Goal: Find specific page/section: Find specific page/section

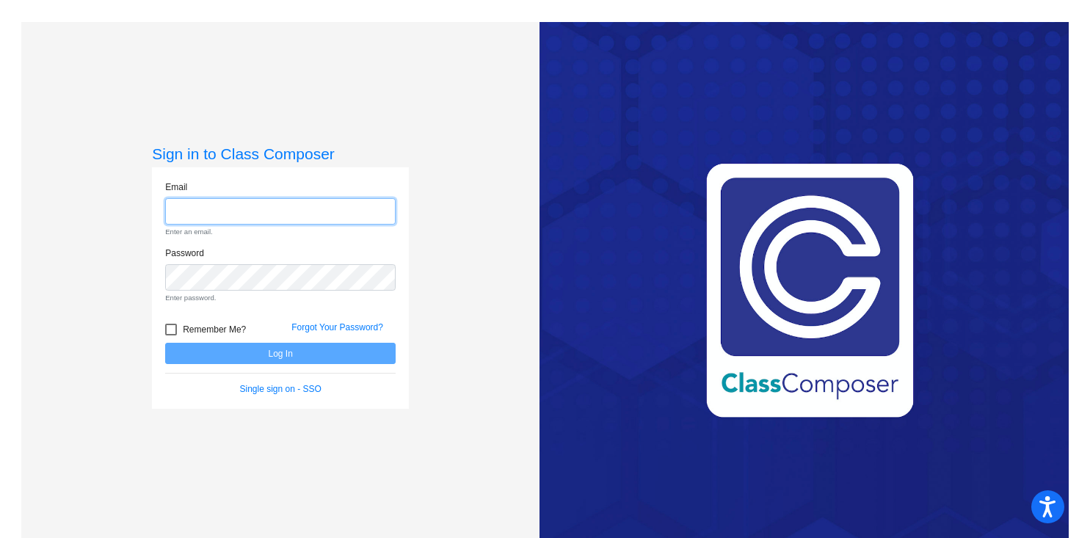
type input "[PERSON_NAME][EMAIL_ADDRESS][PERSON_NAME][DOMAIN_NAME]"
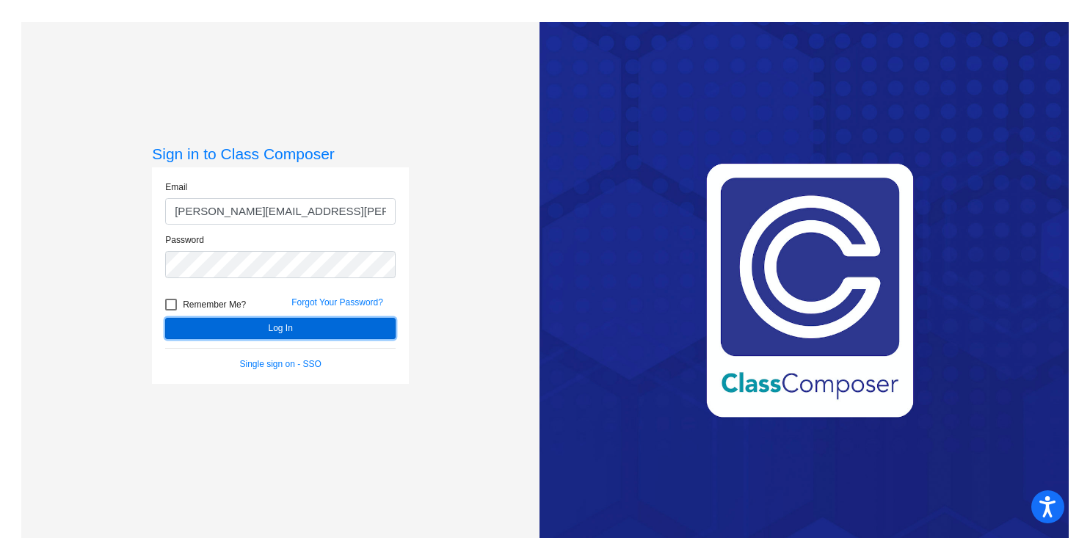
click at [269, 329] on button "Log In" at bounding box center [280, 328] width 231 height 21
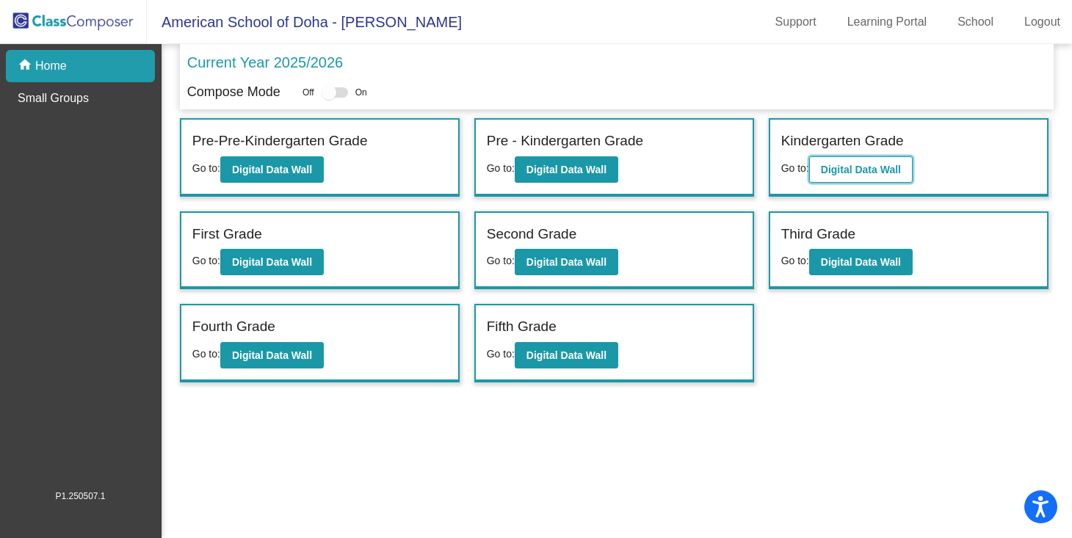
click at [858, 166] on b "Digital Data Wall" at bounding box center [861, 170] width 80 height 12
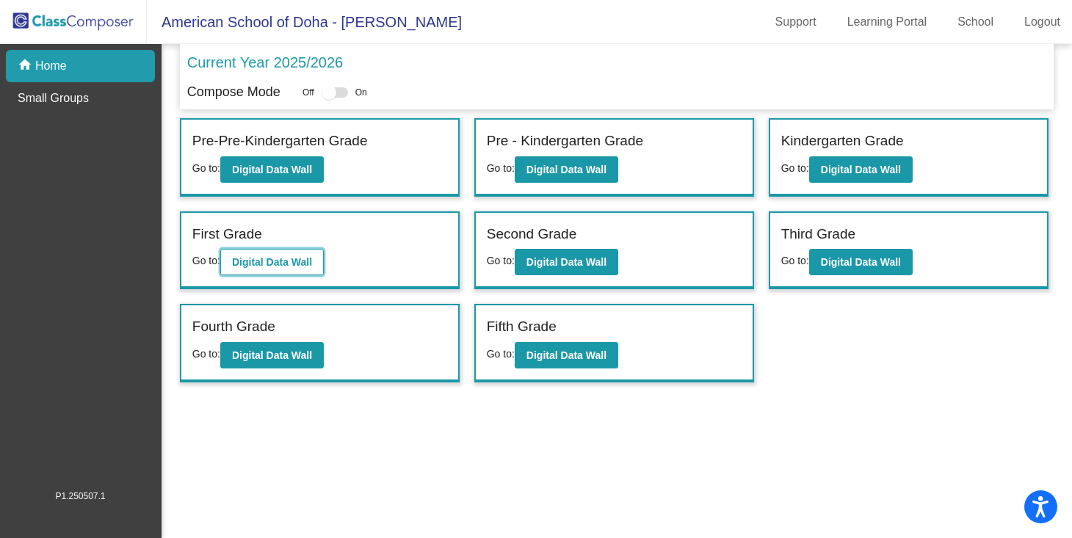
click at [284, 267] on b "Digital Data Wall" at bounding box center [272, 262] width 80 height 12
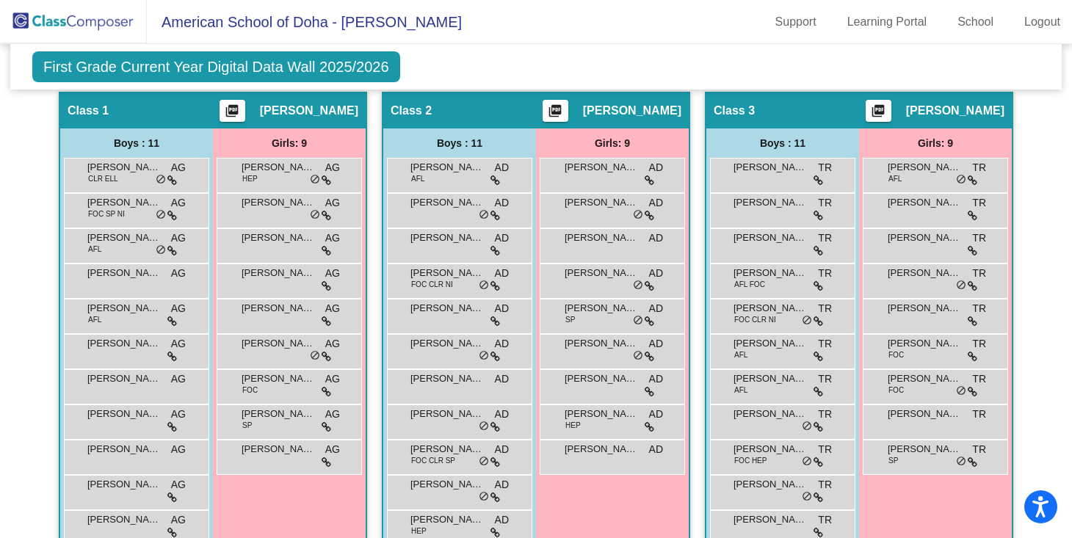
scroll to position [331, 0]
